Goal: Task Accomplishment & Management: Complete application form

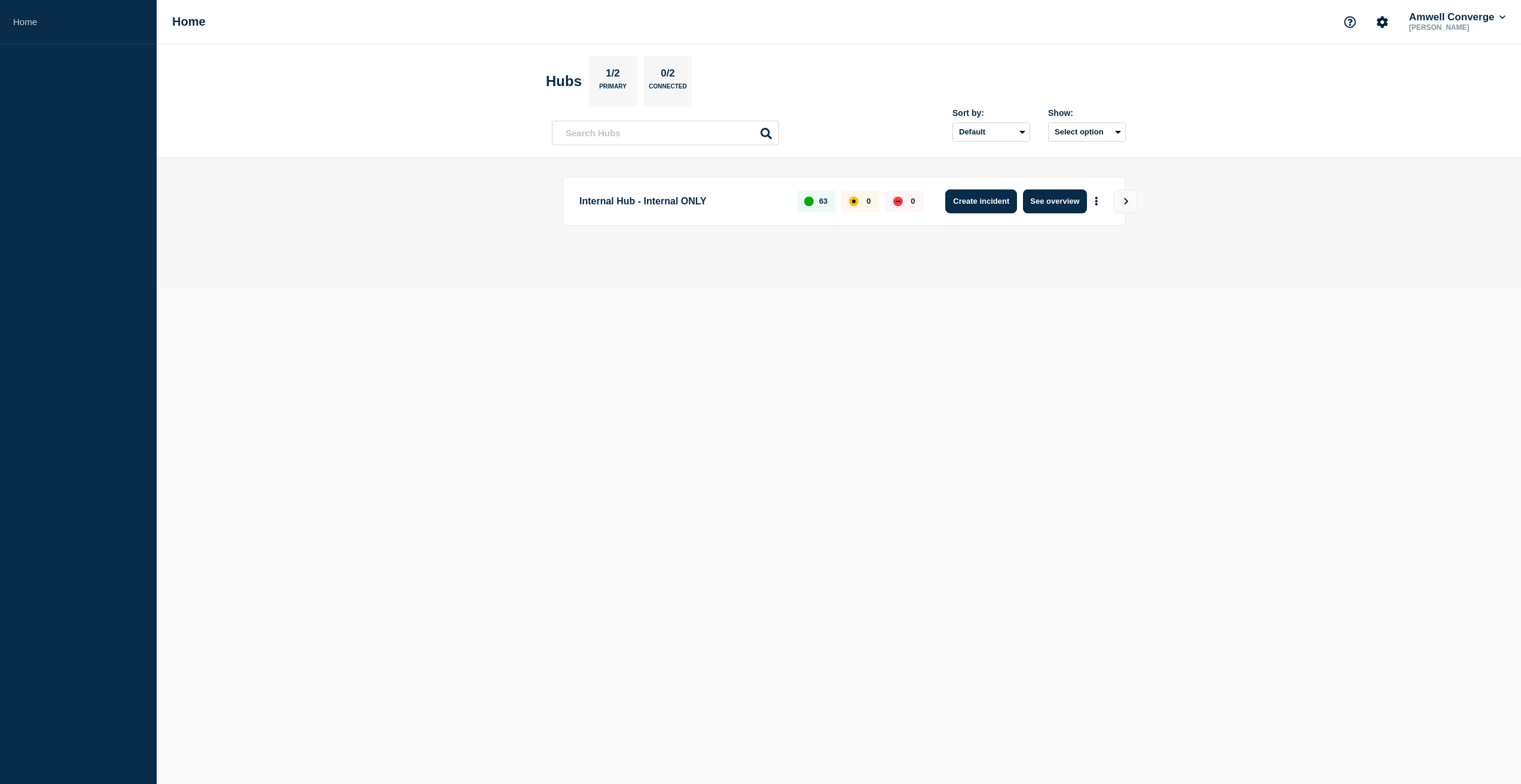
click at [987, 205] on button "Create incident" at bounding box center [981, 201] width 72 height 24
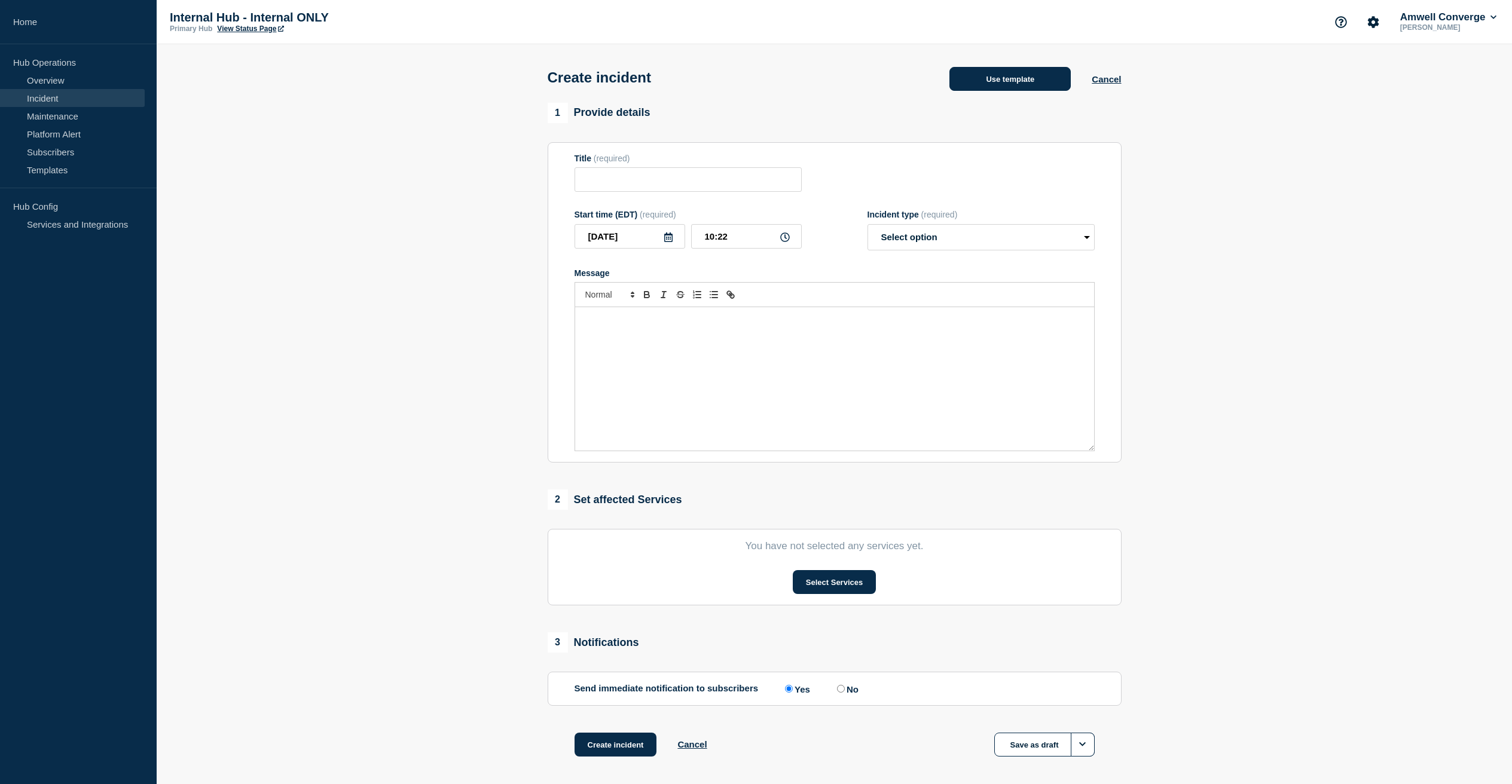
click at [1028, 77] on button "Use template" at bounding box center [1009, 79] width 121 height 24
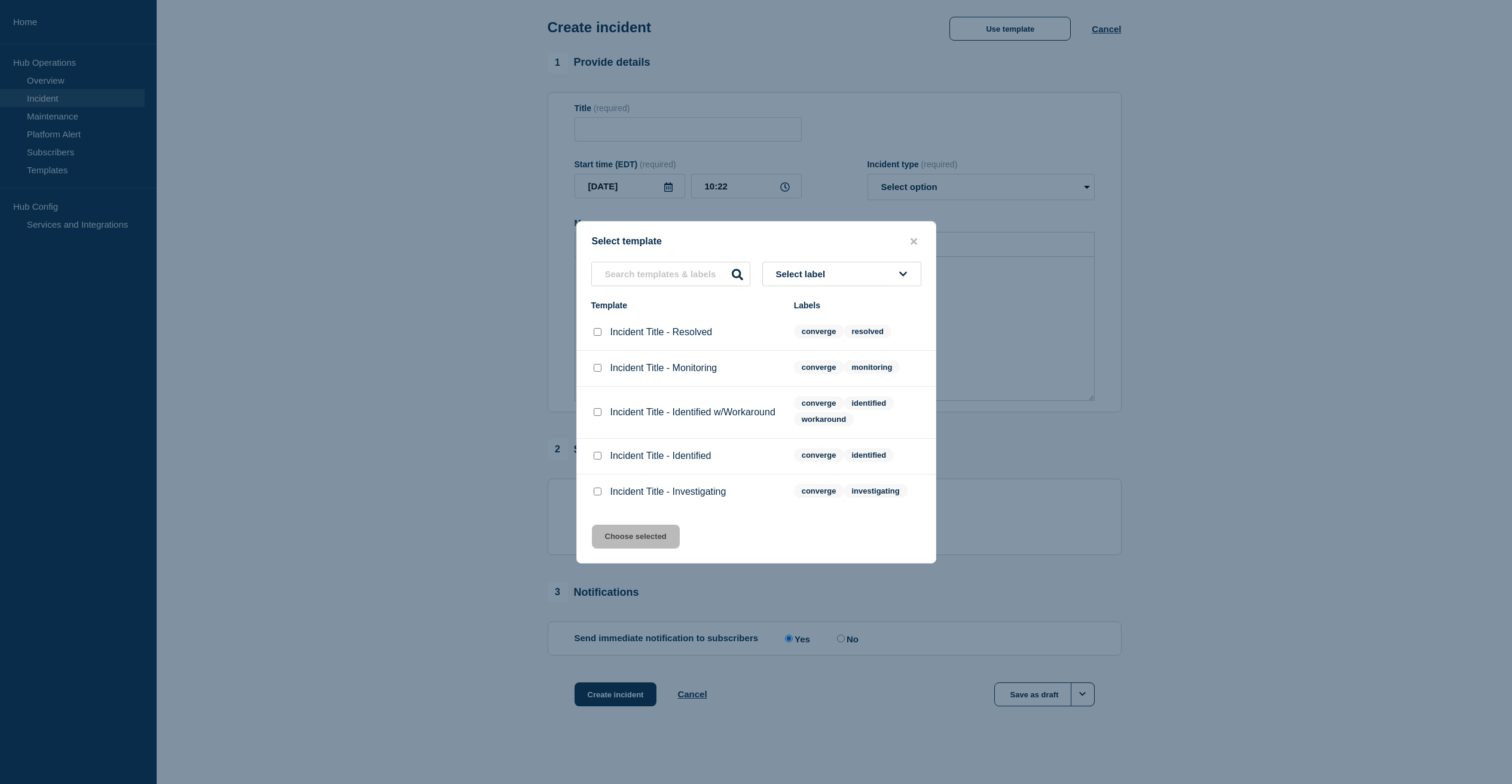
scroll to position [64, 0]
click at [814, 497] on span "converge" at bounding box center [819, 491] width 51 height 14
click at [598, 495] on input "Incident Title - Investigating checkbox" at bounding box center [597, 491] width 8 height 8
checkbox input "true"
click at [633, 541] on button "Choose selected" at bounding box center [636, 537] width 88 height 24
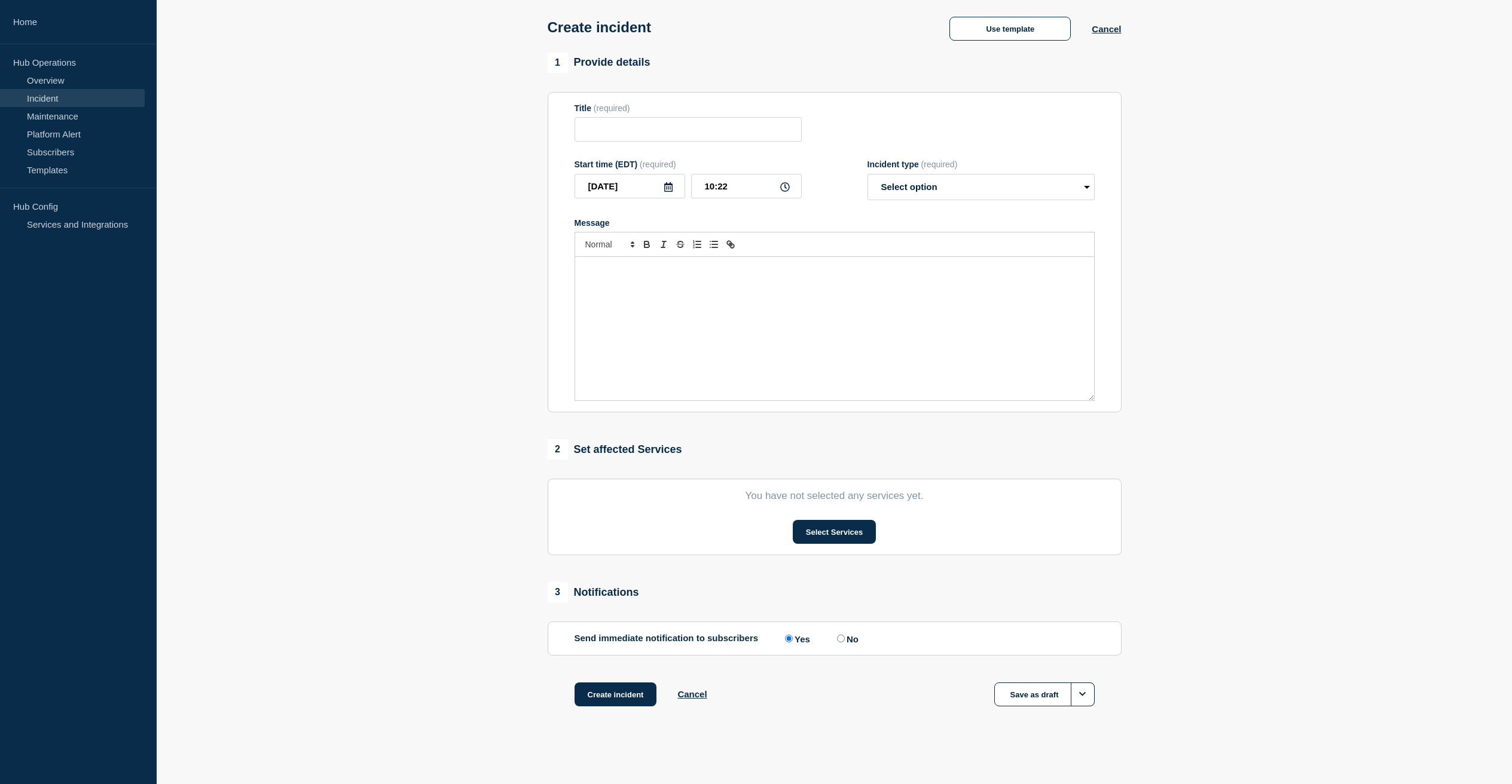
type input "Incident Title - Investigating"
select select "investigating"
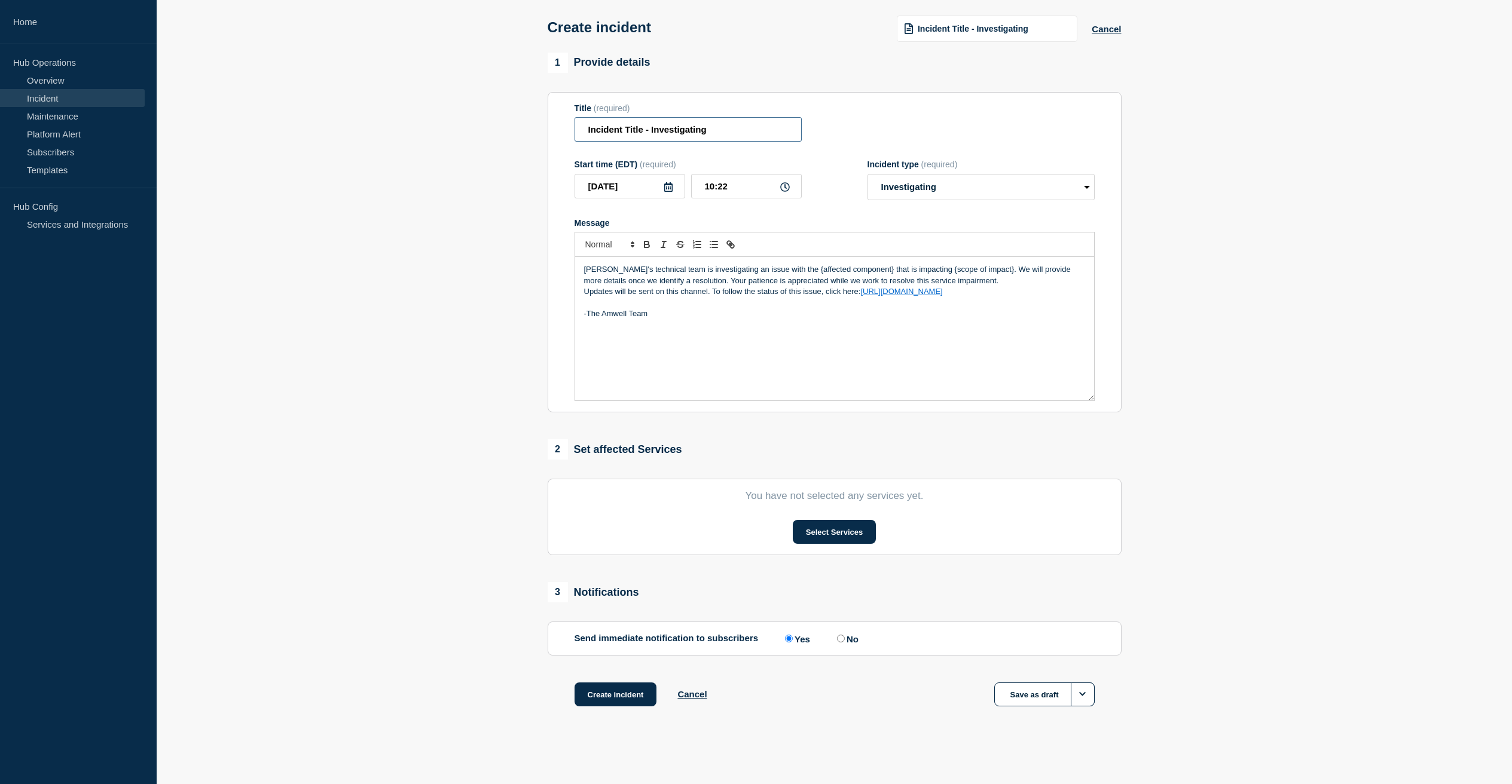
click at [649, 121] on input "Incident Title - Investigating" at bounding box center [688, 129] width 227 height 24
drag, startPoint x: 649, startPoint y: 121, endPoint x: 574, endPoint y: 121, distance: 75.0
click at [574, 121] on input "Incident Title - Investigating" at bounding box center [688, 129] width 227 height 24
click at [768, 130] on input "Currently Investigating" at bounding box center [688, 129] width 227 height 24
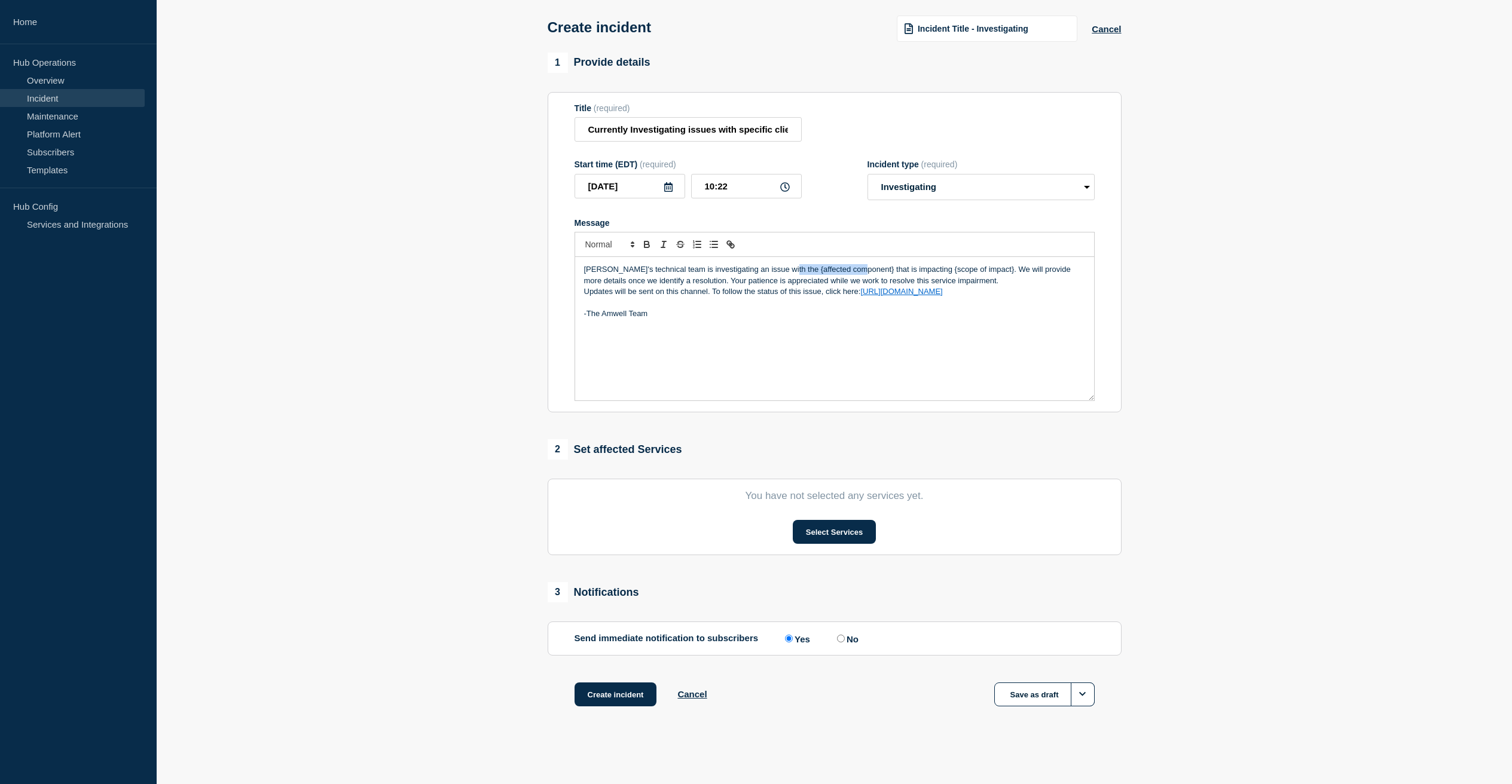
drag, startPoint x: 854, startPoint y: 266, endPoint x: 781, endPoint y: 264, distance: 73.0
click at [781, 264] on p "Amwell's technical team is investigating an issue with the {affected component}…" at bounding box center [834, 276] width 501 height 22
click at [778, 120] on input "Currently Investigating issues with specific client providers unable to connect…" at bounding box center [688, 129] width 227 height 24
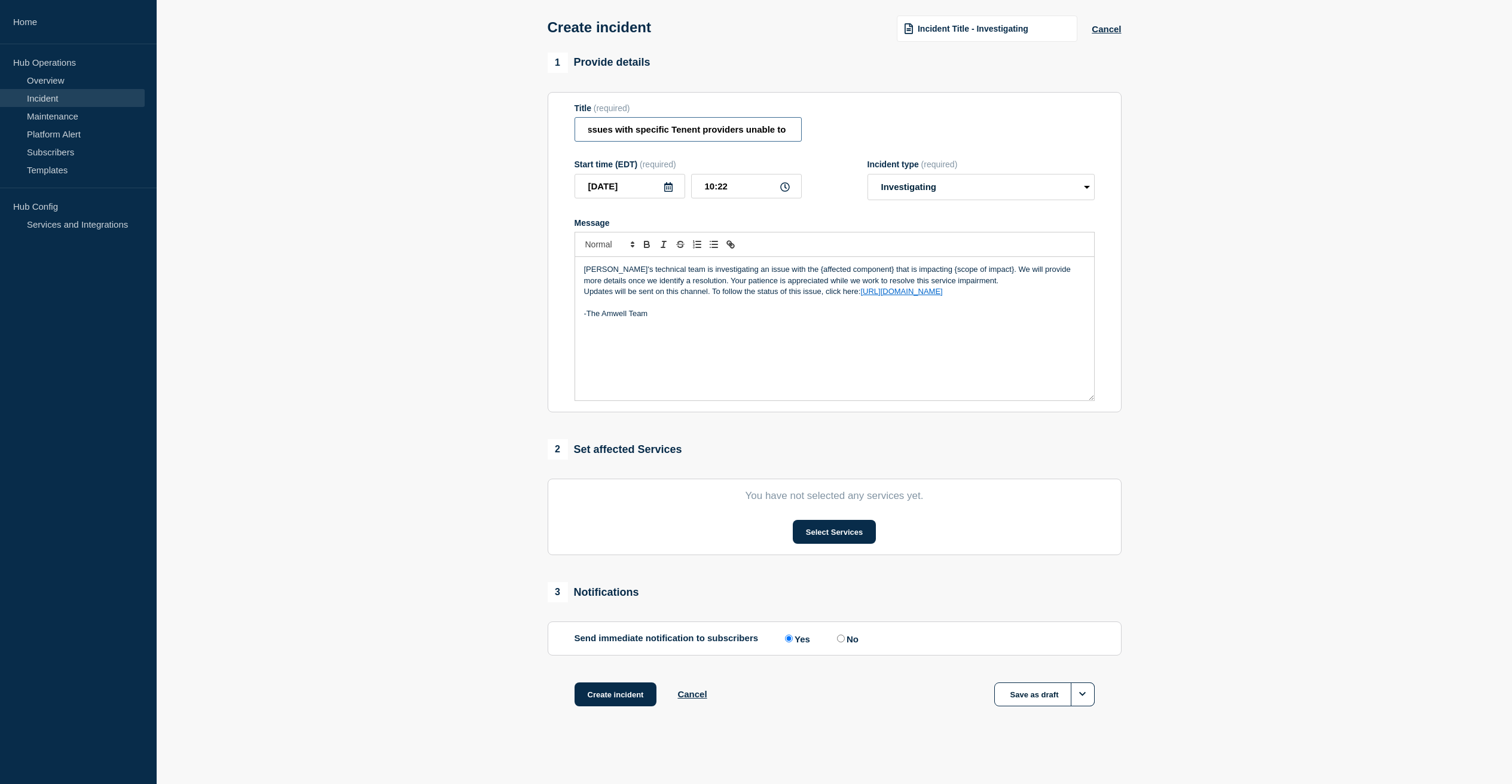
type input "Currently Investigating issues with specific Tenent providers unable to connect…"
drag, startPoint x: 855, startPoint y: 266, endPoint x: 781, endPoint y: 262, distance: 74.1
click at [781, 264] on p "Amwell's technical team is investigating an issue with the {affected component}…" at bounding box center [834, 276] width 501 height 22
drag, startPoint x: 969, startPoint y: 265, endPoint x: 910, endPoint y: 265, distance: 59.0
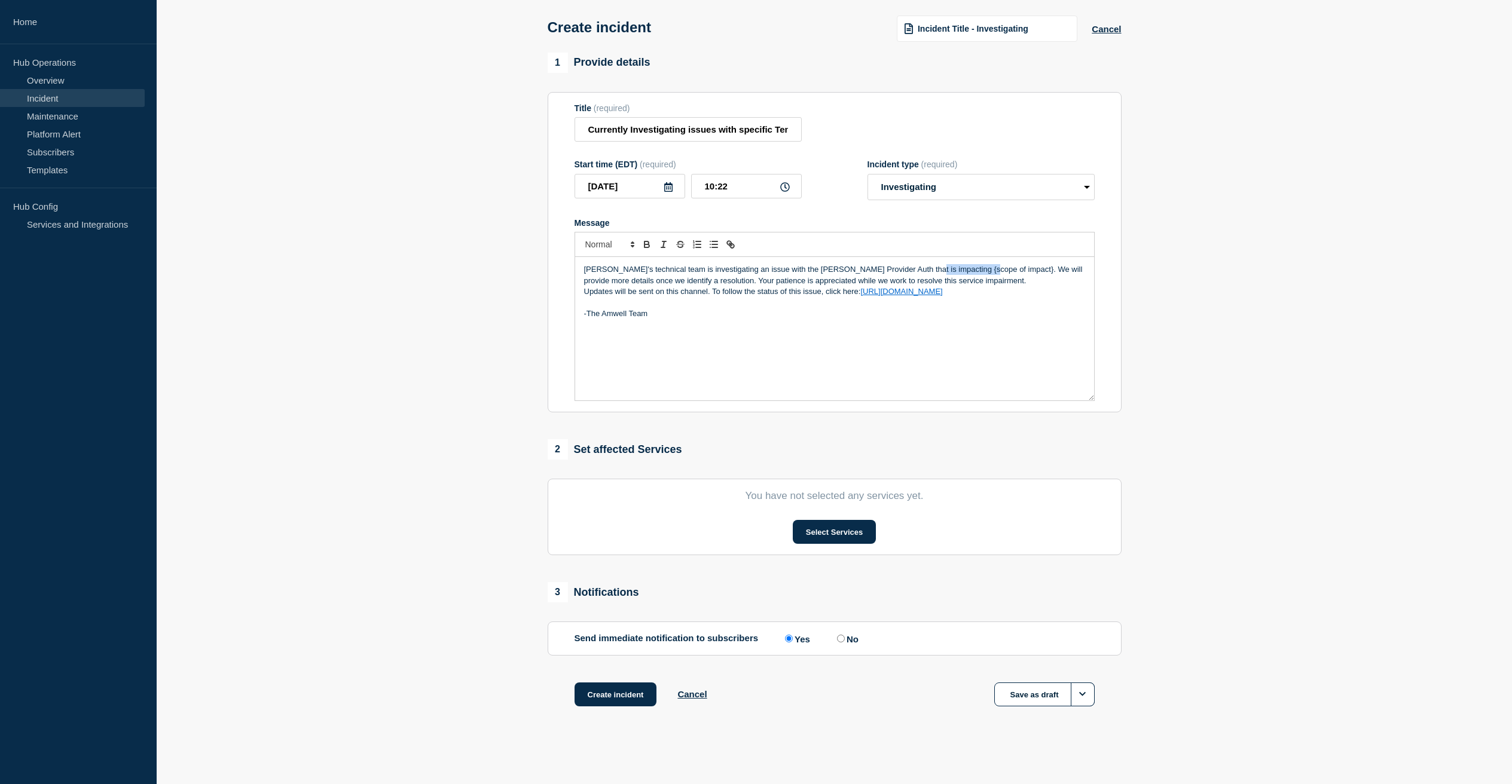
click at [910, 265] on p "Amwell's technical team is investigating an issue with the Tenet Provider Auth …" at bounding box center [834, 276] width 501 height 22
click at [821, 530] on button "Select Services" at bounding box center [834, 531] width 83 height 24
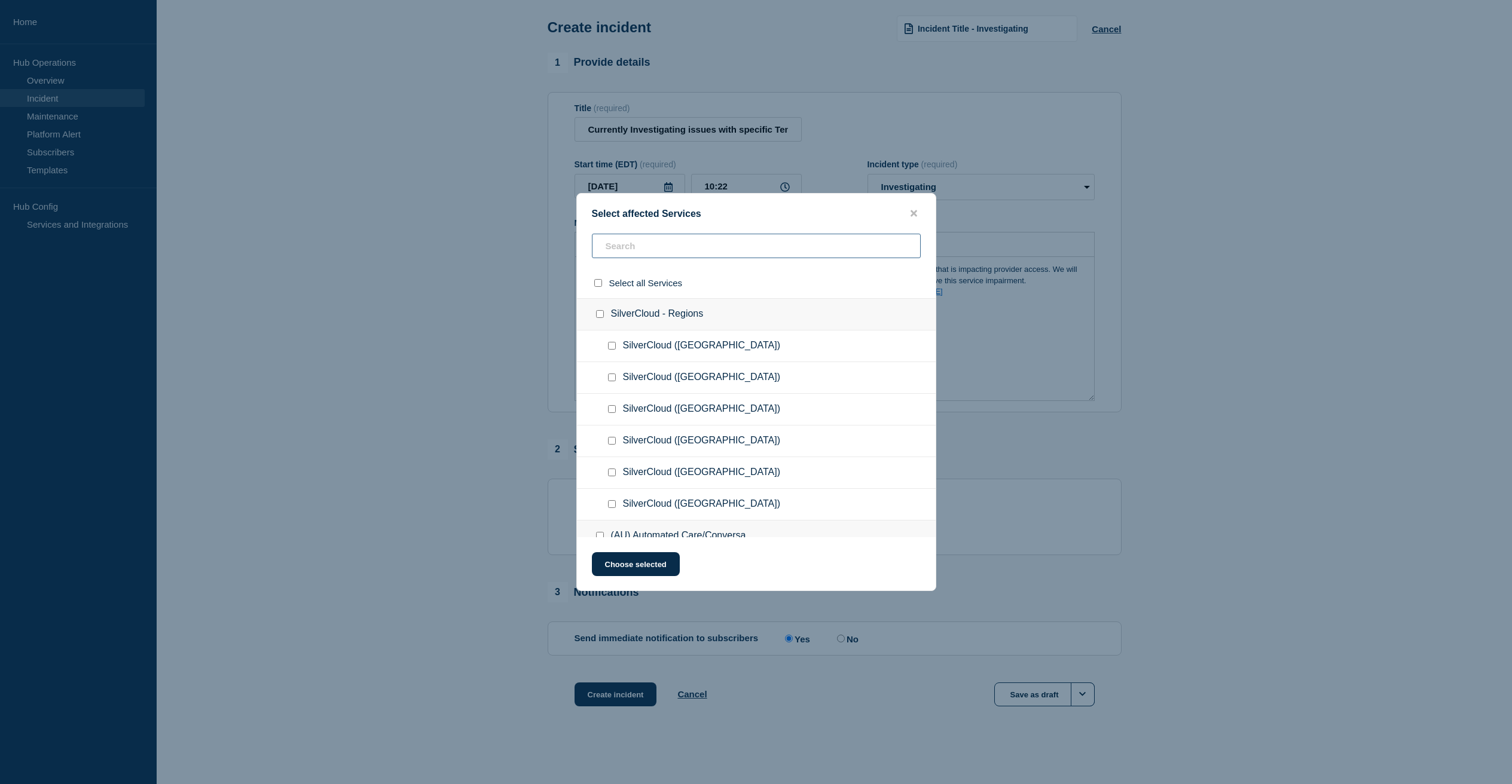
click at [640, 247] on input "text" at bounding box center [756, 245] width 329 height 24
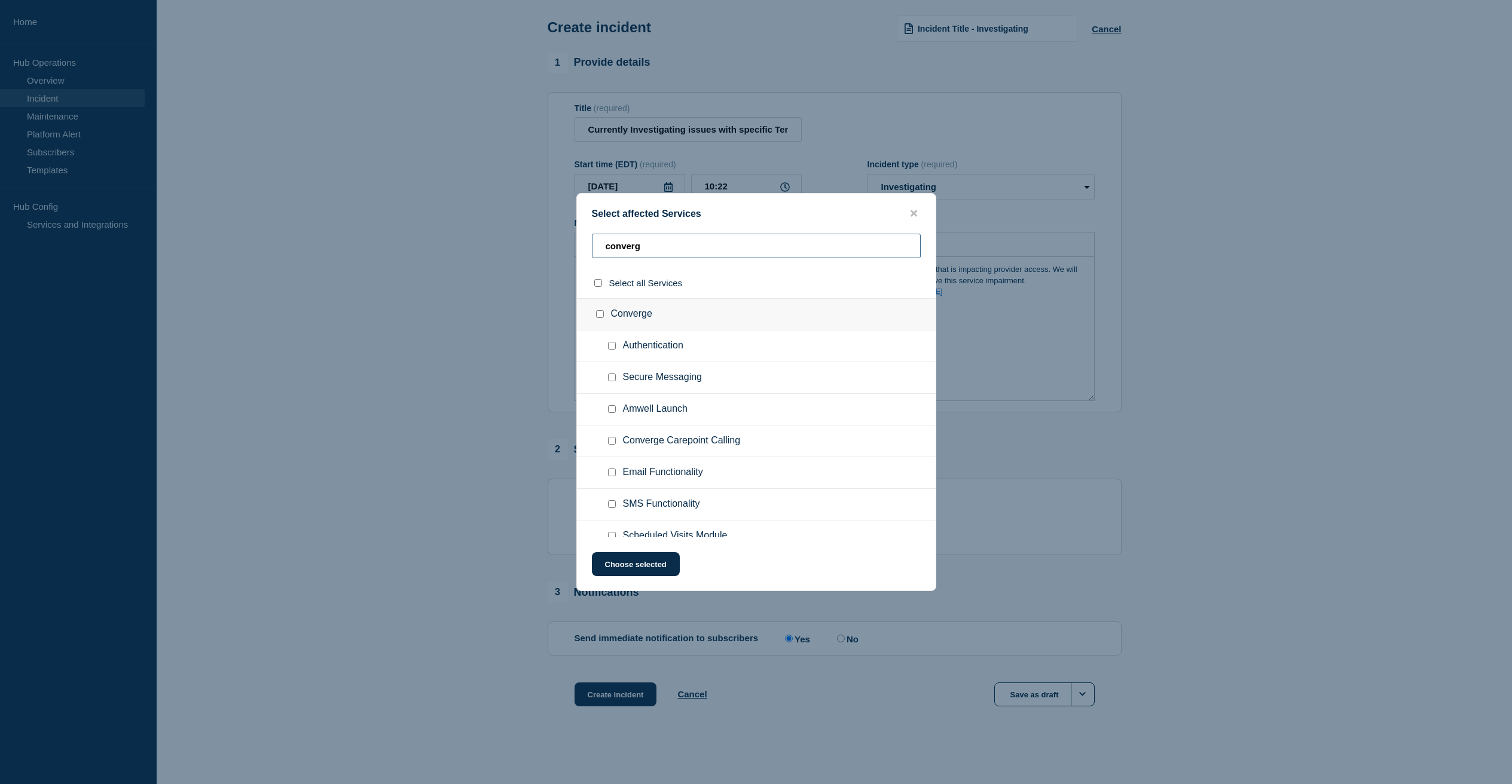
type input "converg"
click at [614, 348] on input "Authentication checkbox" at bounding box center [612, 346] width 8 height 8
checkbox input "true"
click at [633, 566] on button "Choose selected" at bounding box center [636, 564] width 88 height 24
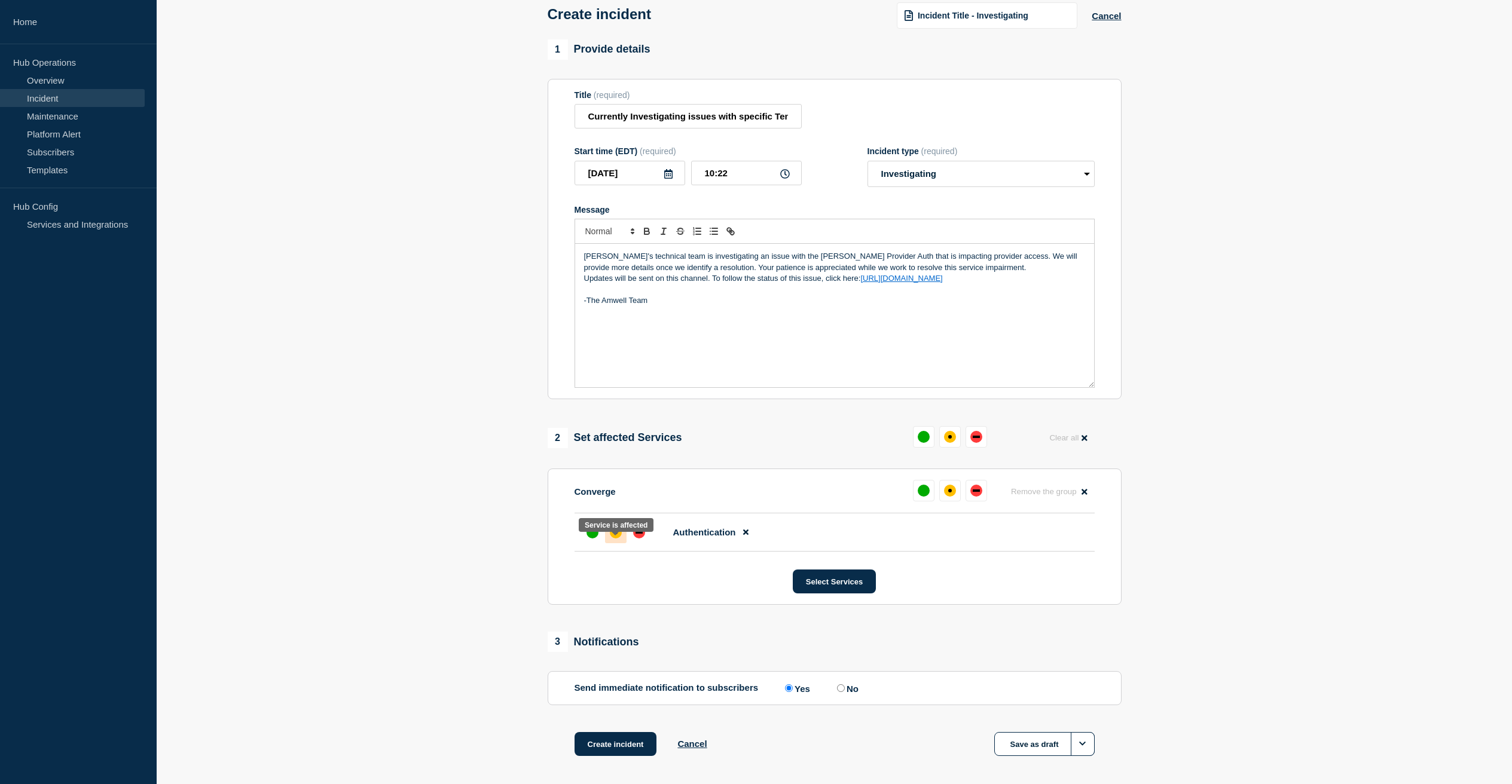
click at [614, 539] on div "affected" at bounding box center [616, 532] width 12 height 12
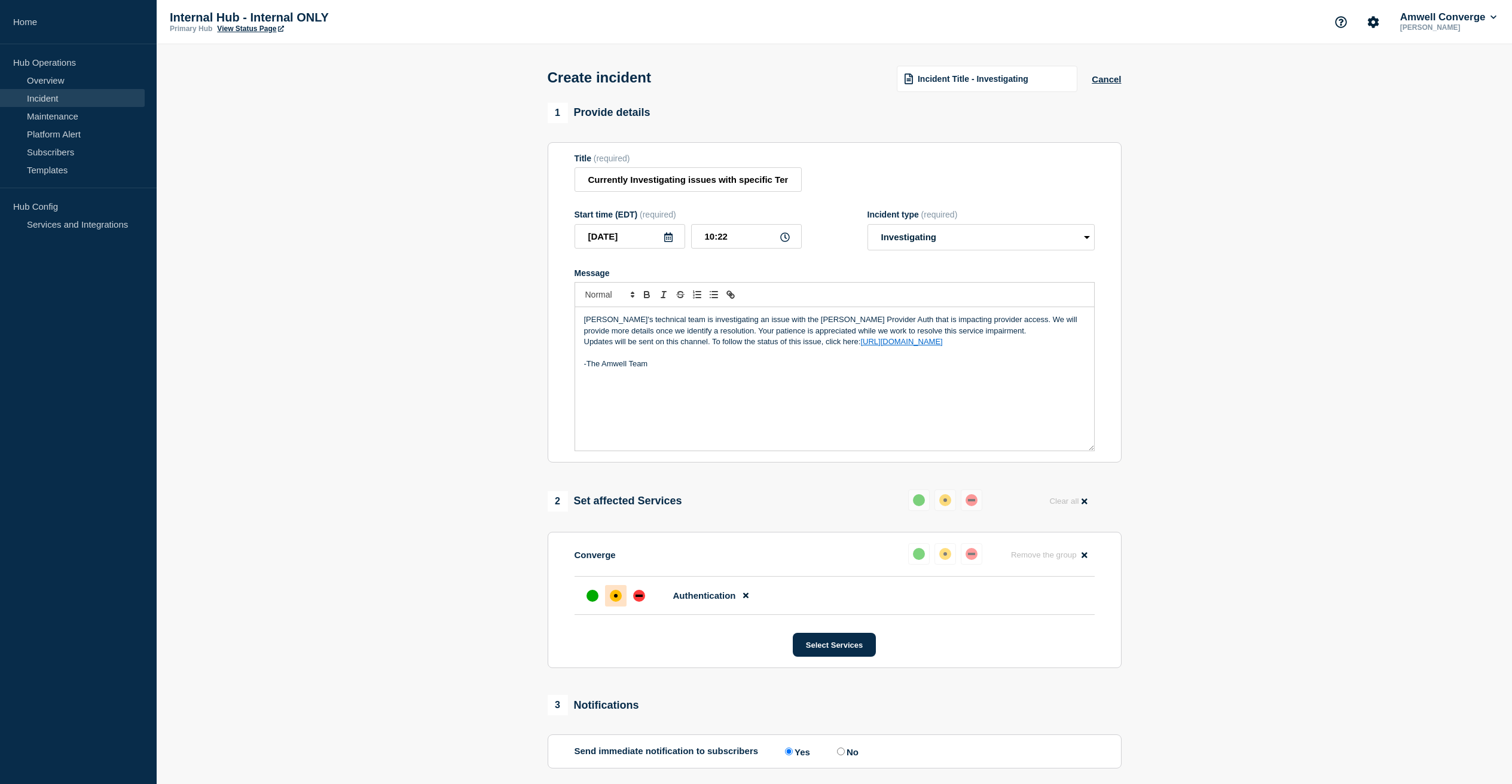
scroll to position [130, 0]
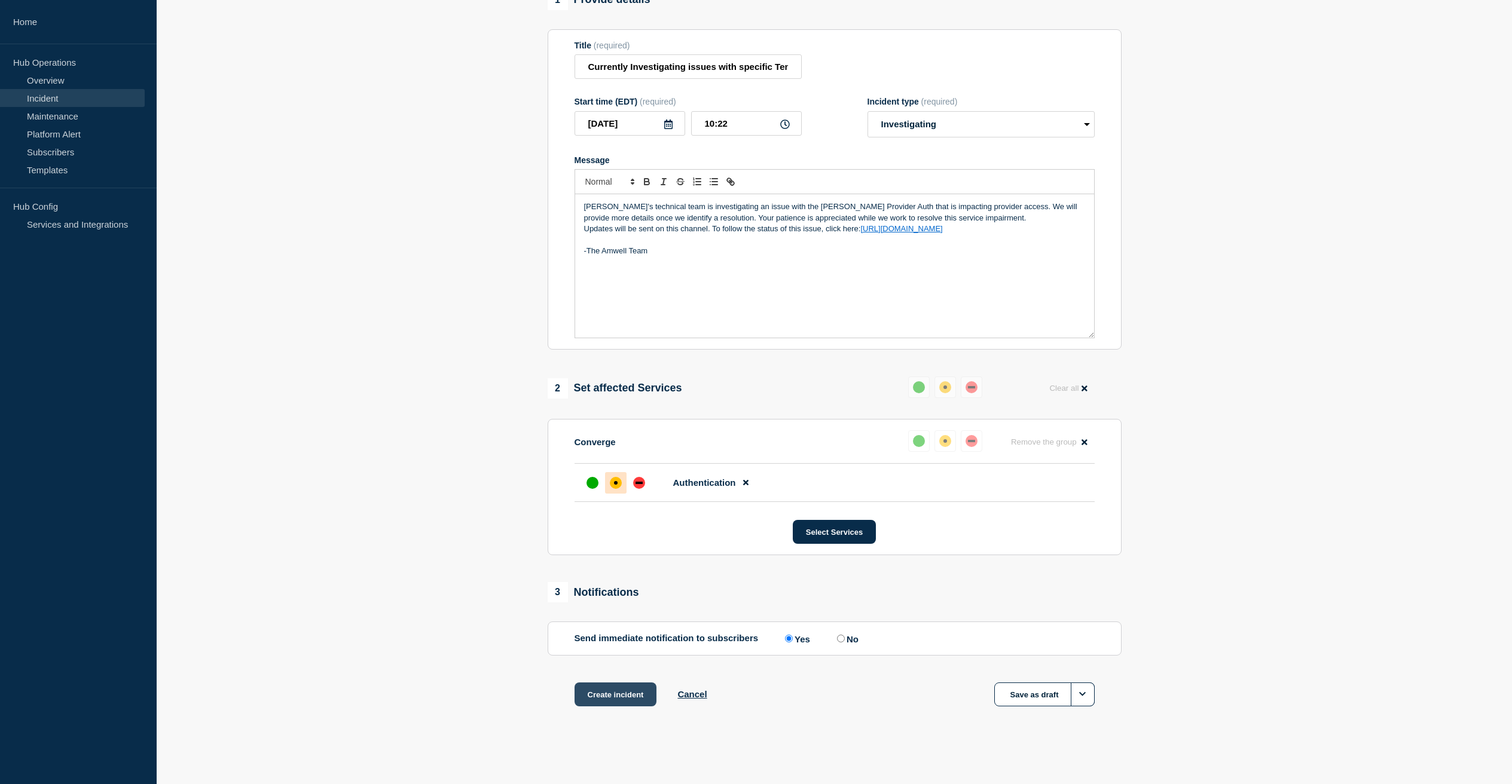
click at [600, 699] on button "Create incident" at bounding box center [616, 694] width 83 height 24
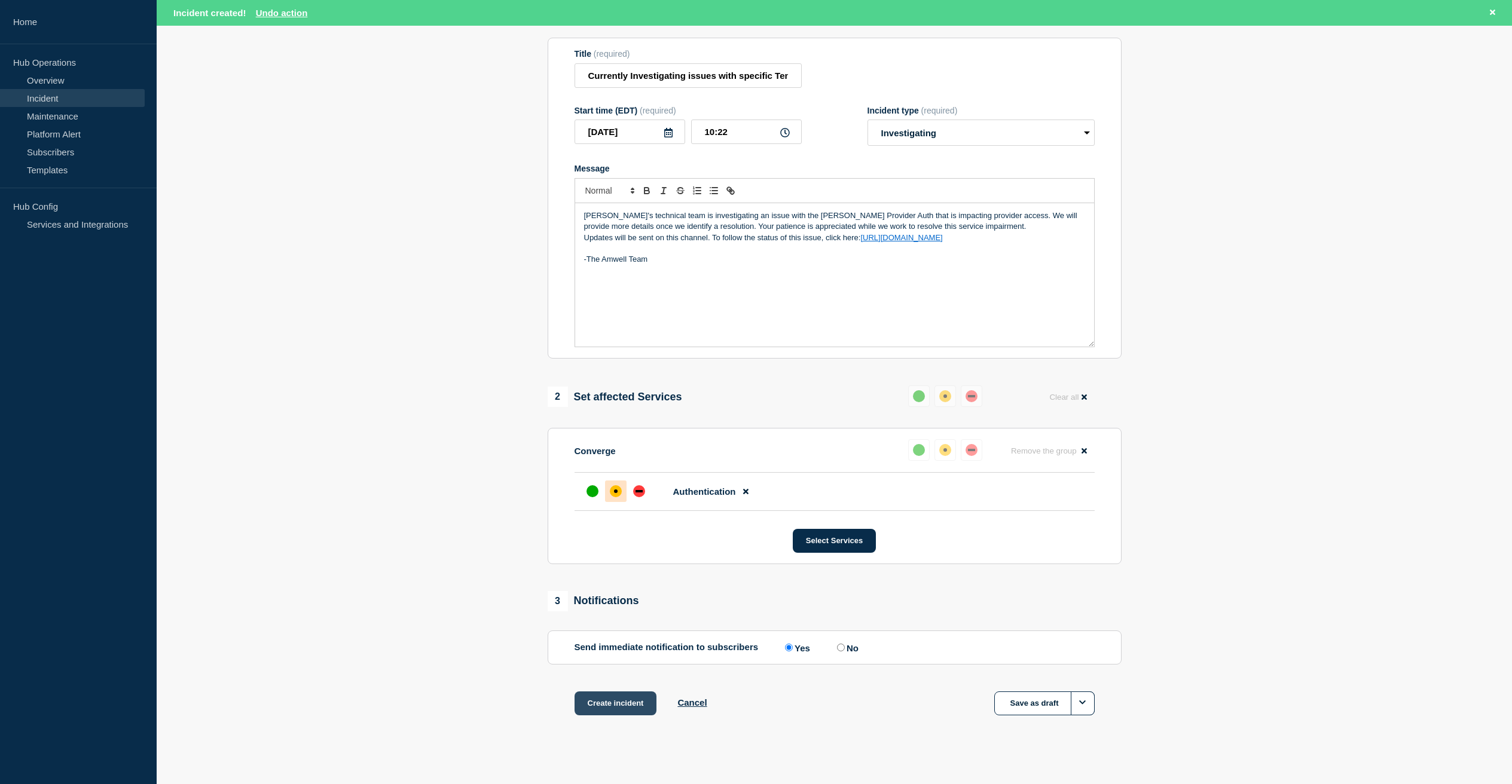
scroll to position [155, 0]
